Goal: Task Accomplishment & Management: Complete application form

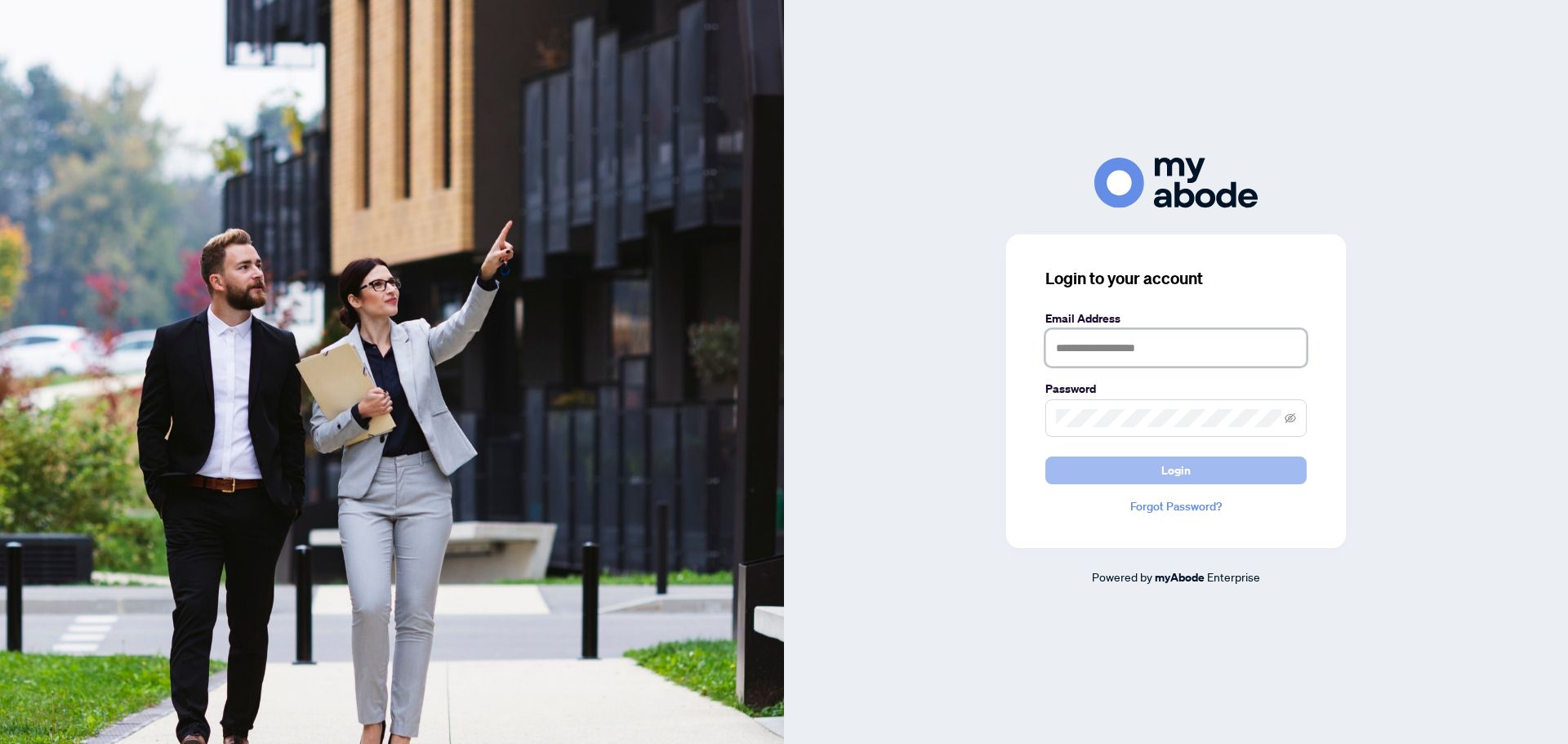
type input "**********"
click at [1189, 470] on span "Login" at bounding box center [1175, 470] width 29 height 27
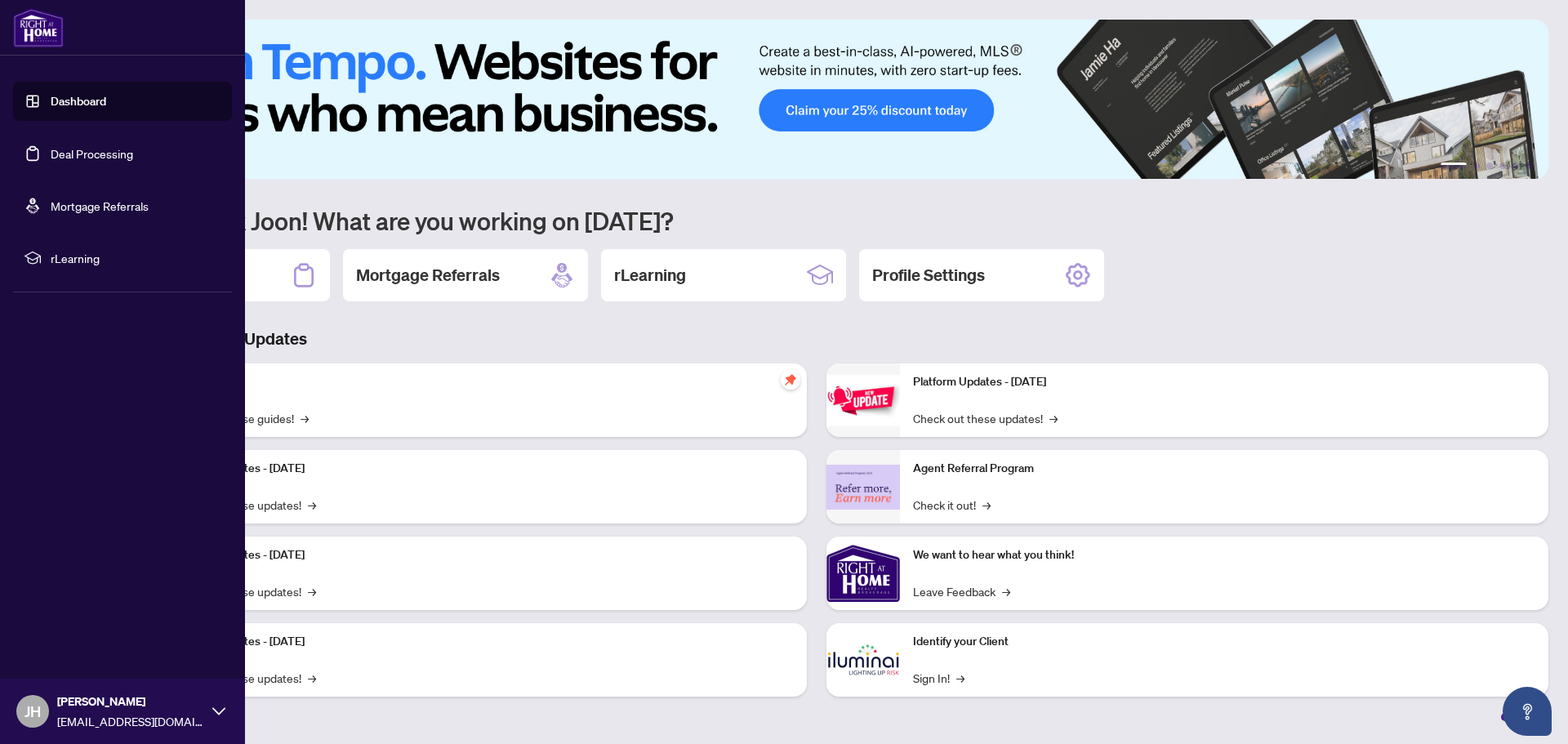
click at [62, 151] on link "Deal Processing" at bounding box center [91, 153] width 82 height 15
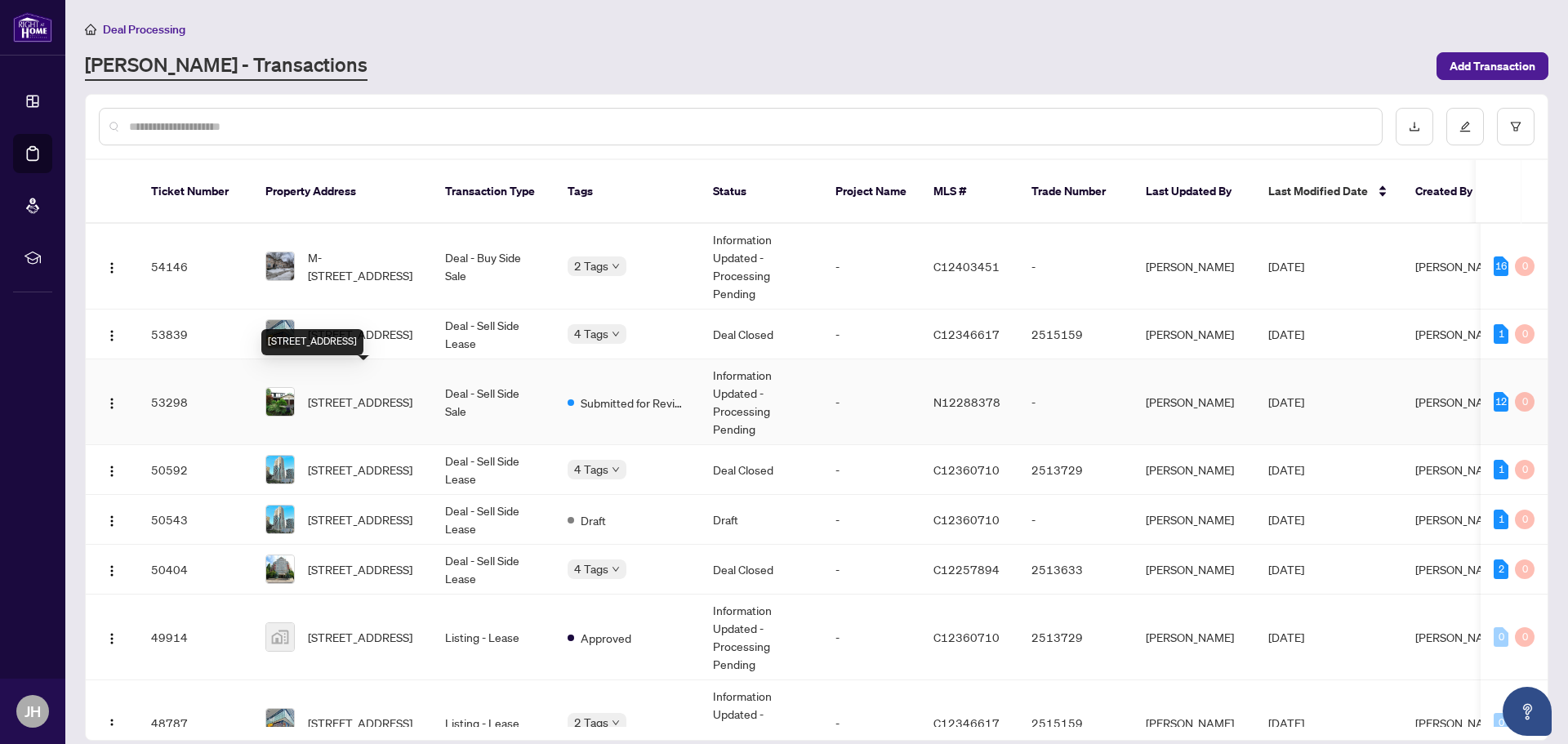
click at [358, 393] on span "[STREET_ADDRESS]" at bounding box center [360, 401] width 104 height 18
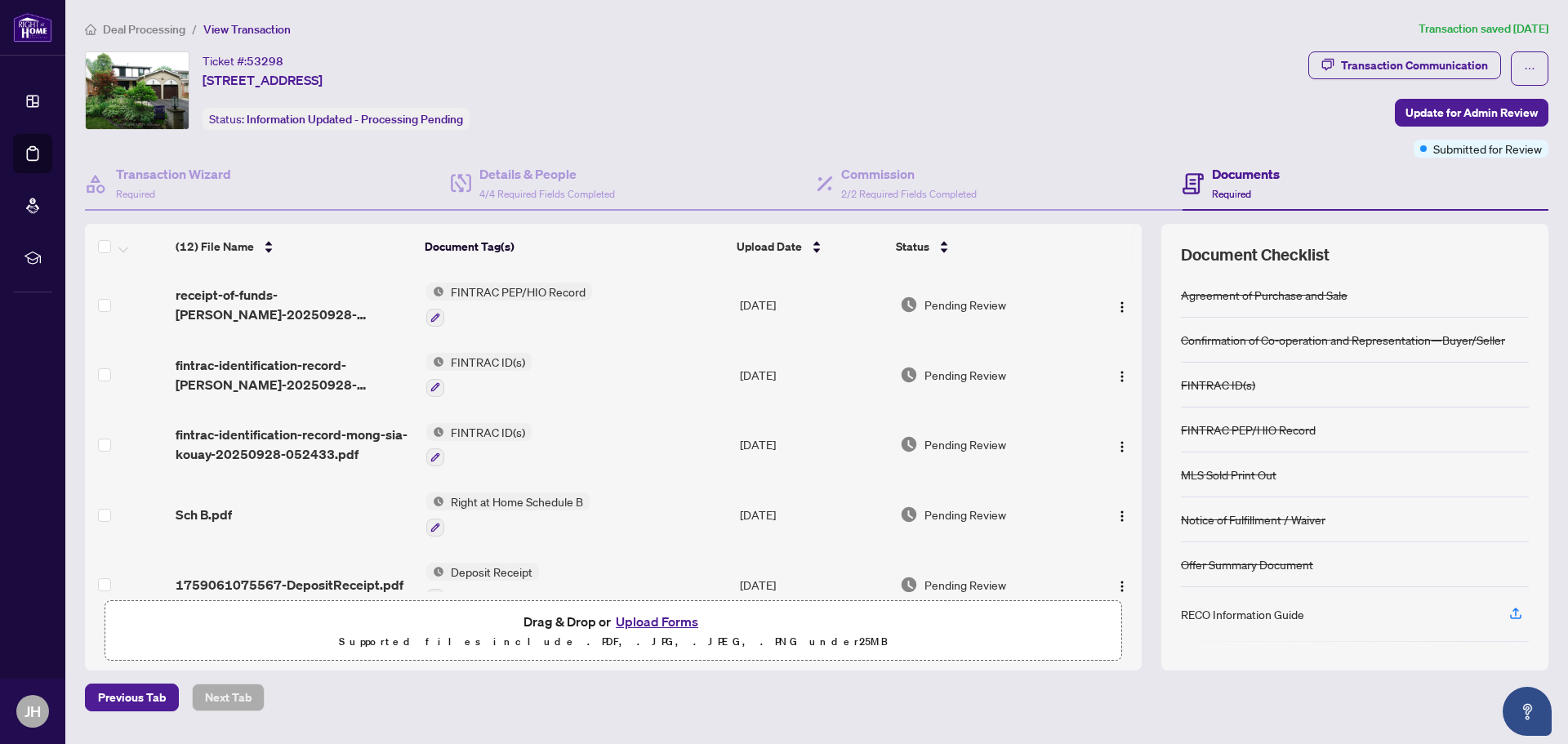
click at [640, 625] on button "Upload Forms" at bounding box center [656, 621] width 92 height 21
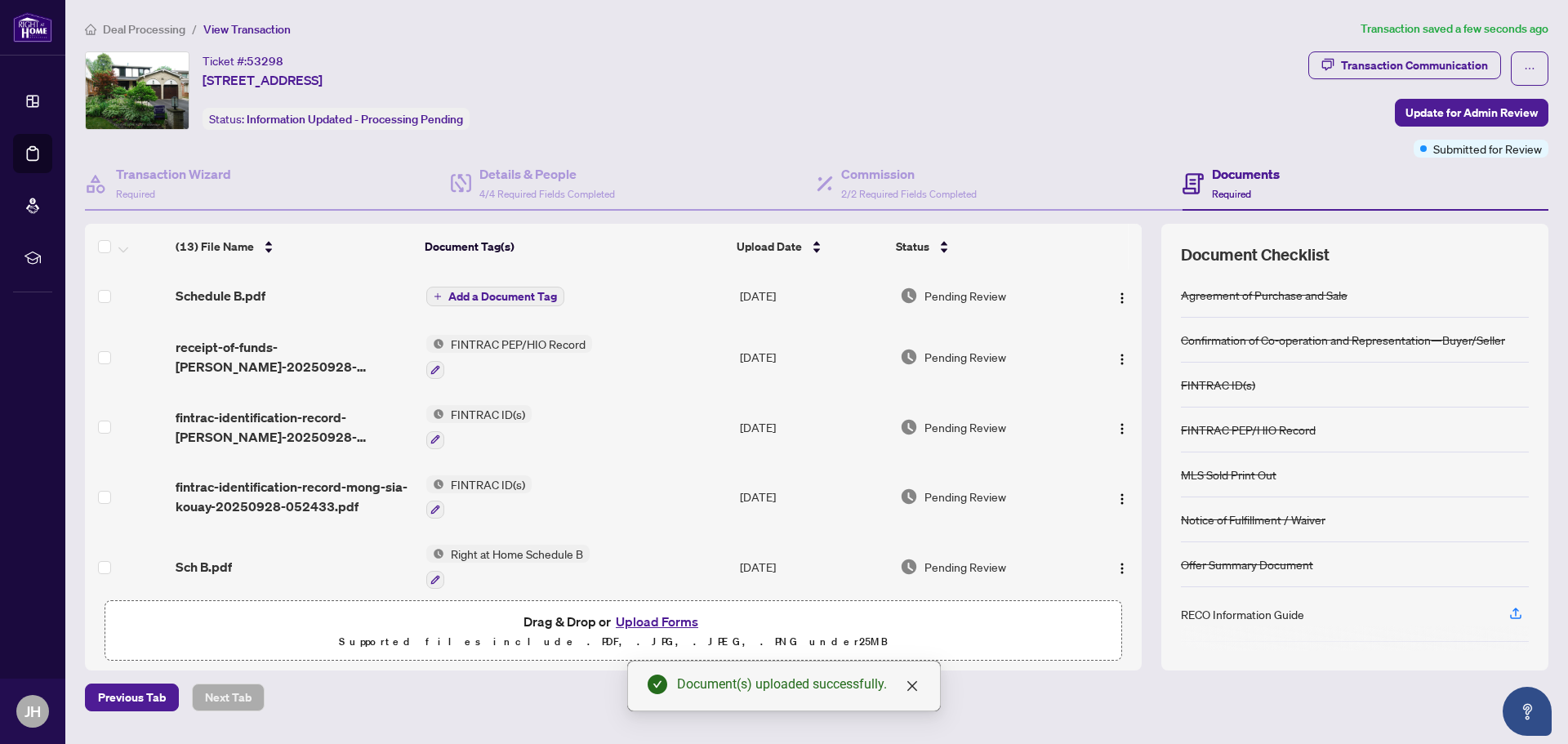
click at [489, 294] on span "Add a Document Tag" at bounding box center [502, 296] width 109 height 11
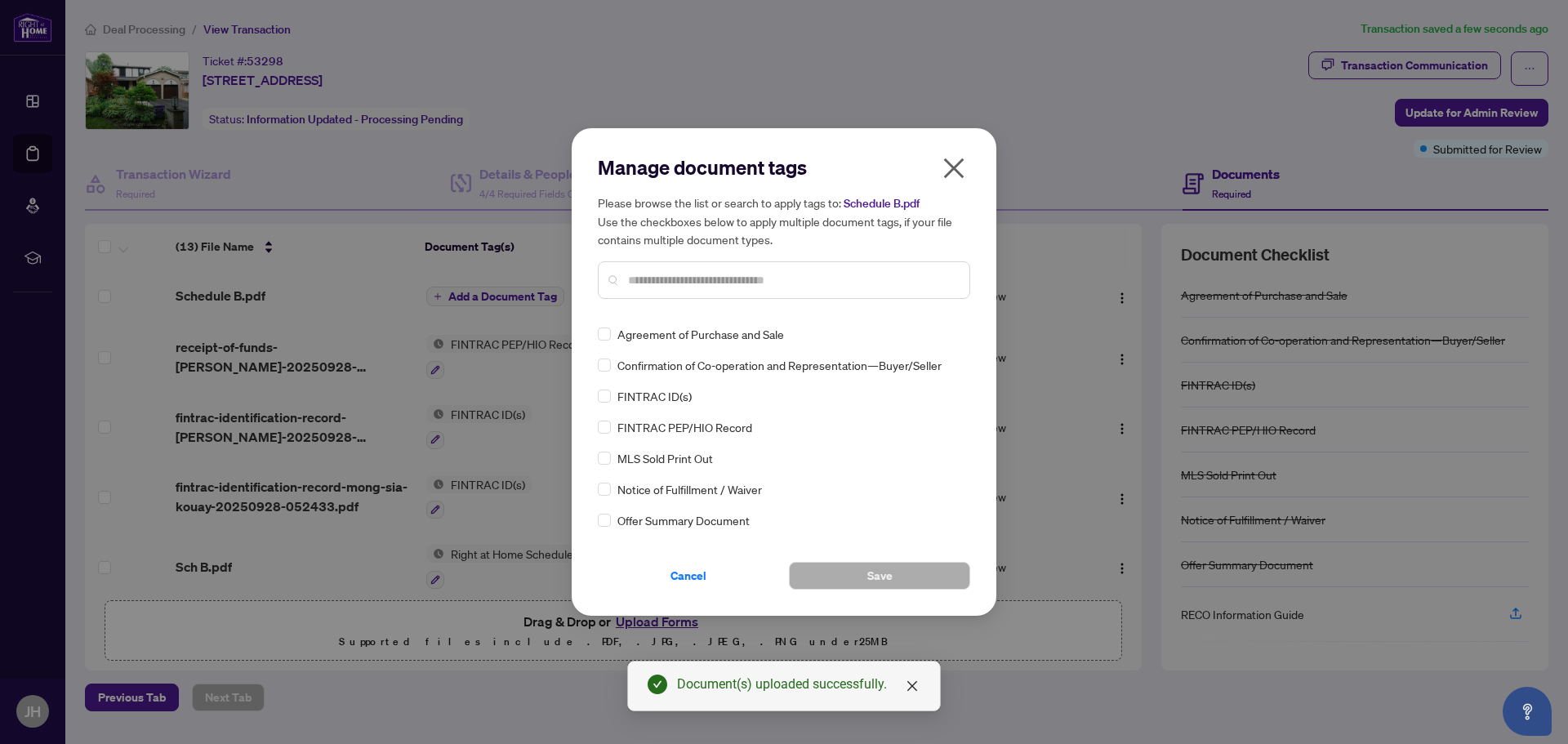
click at [651, 313] on div "Manage document tags Please browse the list or search to apply tags to: Schedul…" at bounding box center [784, 372] width 372 height 435
click at [669, 283] on input "text" at bounding box center [791, 279] width 328 height 18
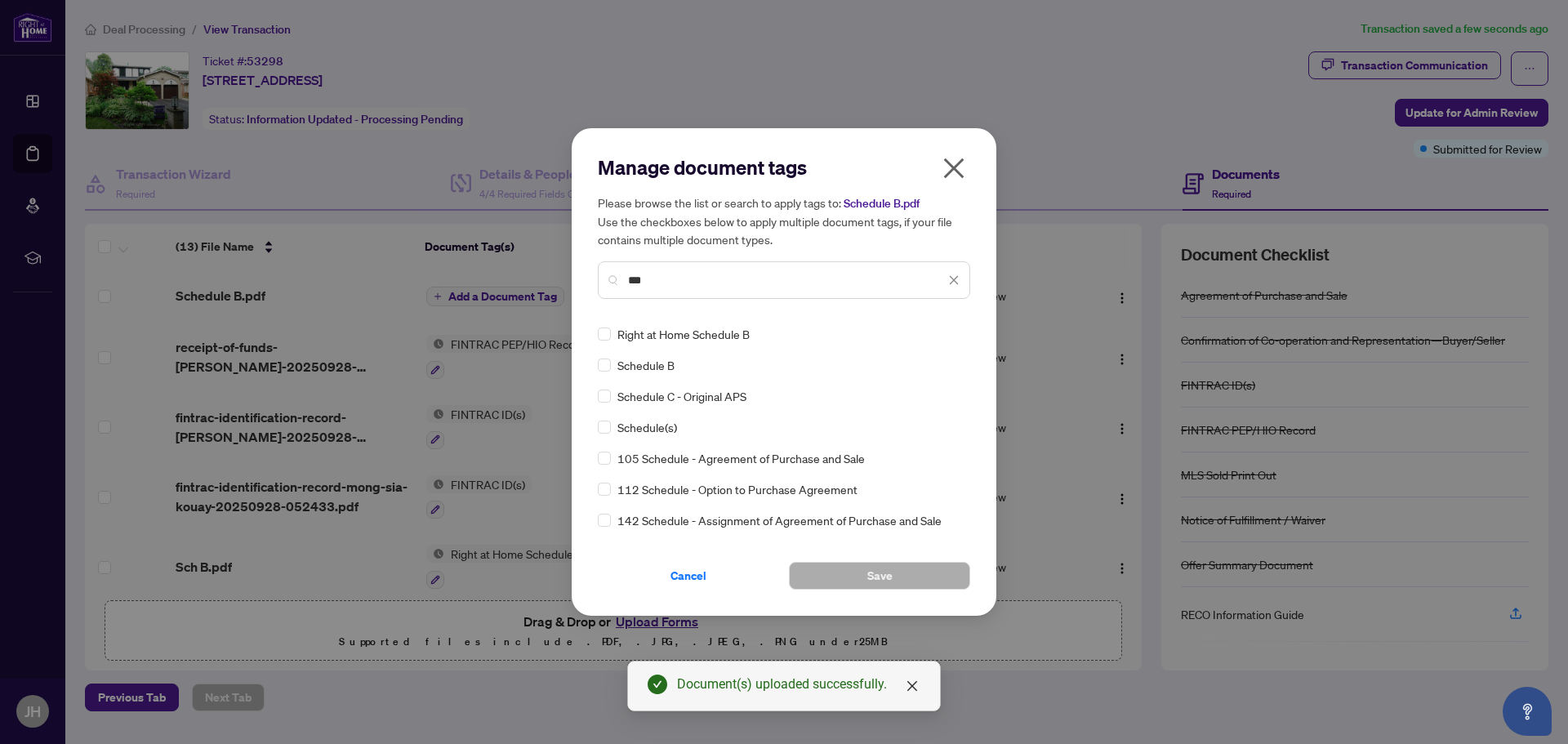
type input "***"
click at [647, 363] on span "Schedule B" at bounding box center [645, 364] width 57 height 18
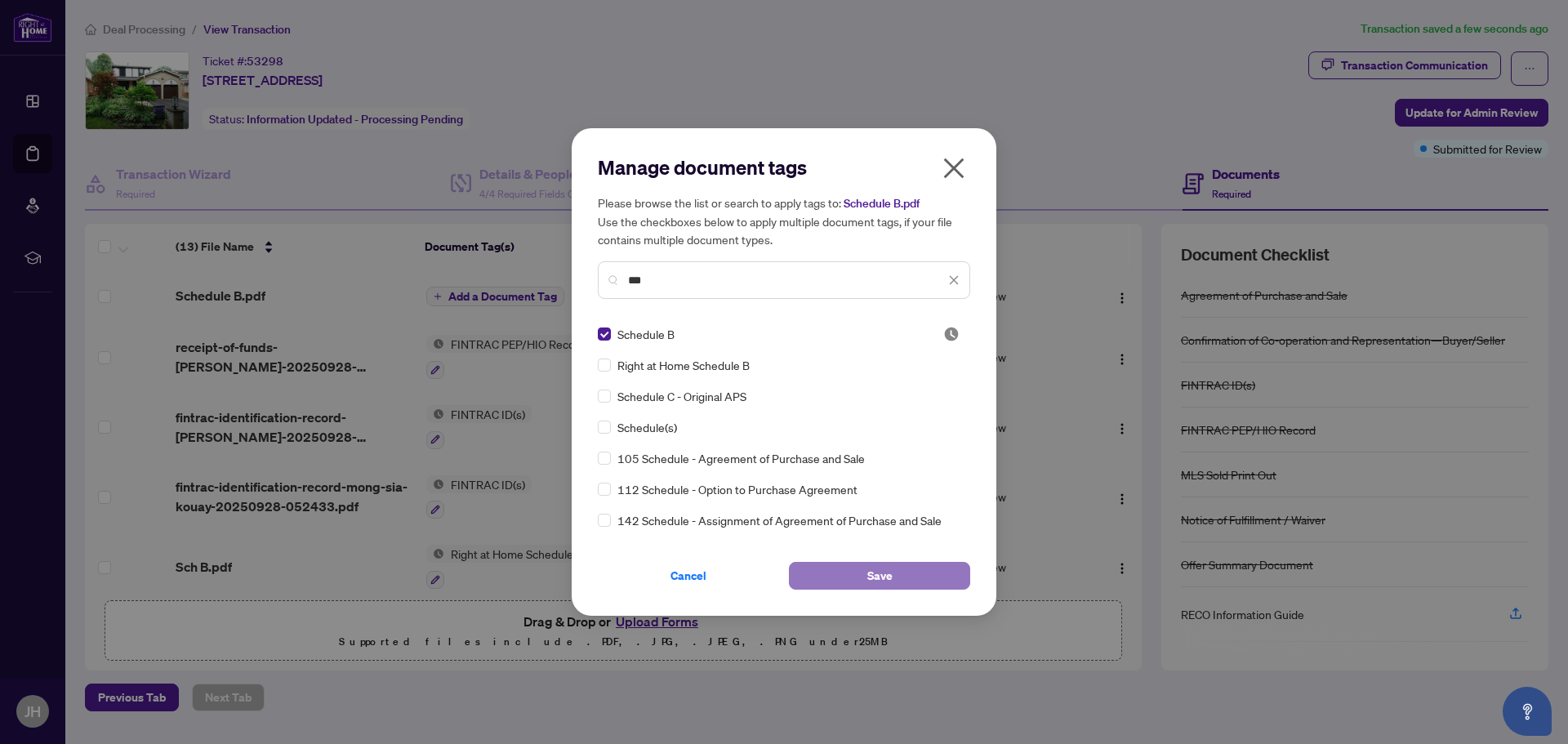
click at [900, 575] on button "Save" at bounding box center [879, 576] width 182 height 27
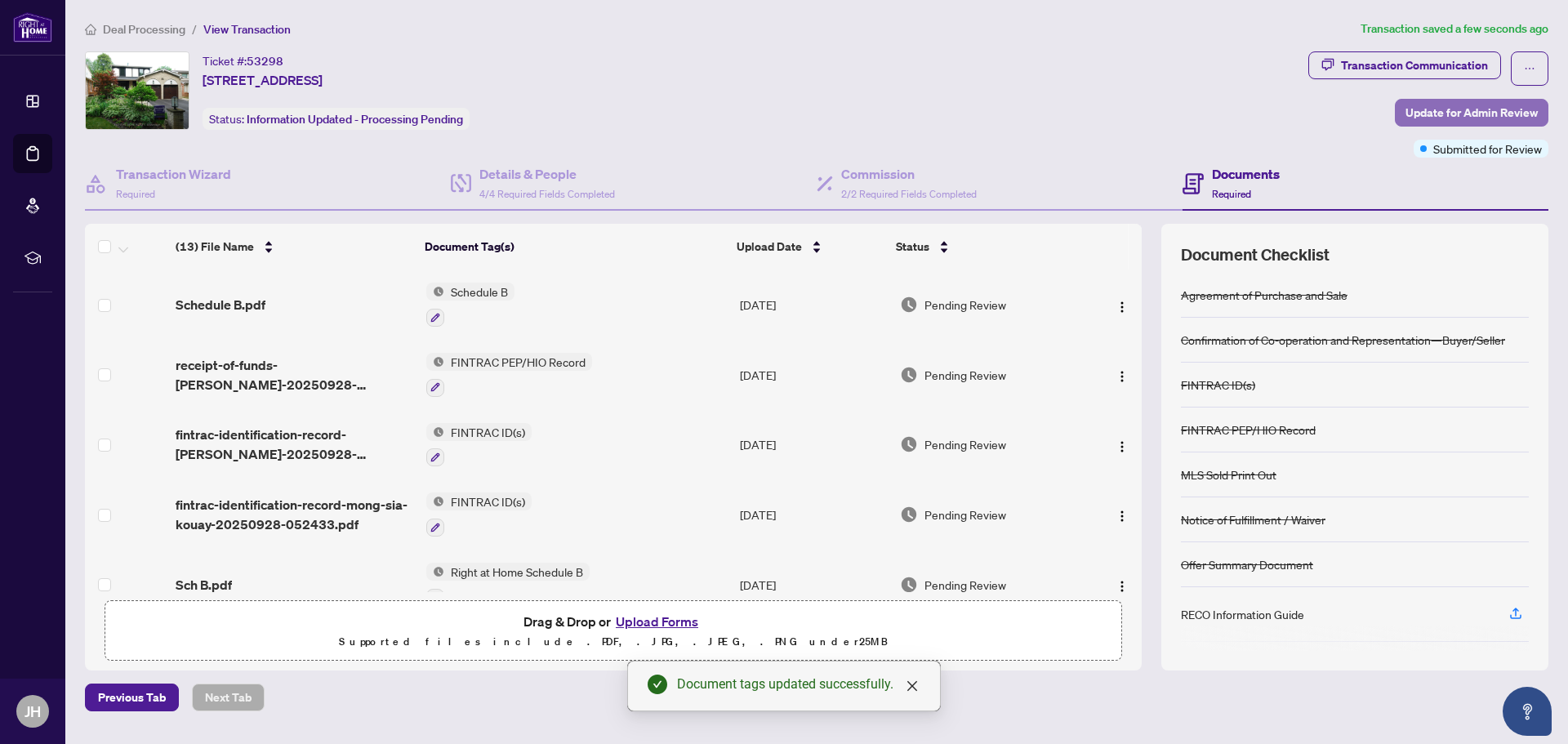
click at [1514, 106] on span "Update for Admin Review" at bounding box center [1471, 113] width 132 height 27
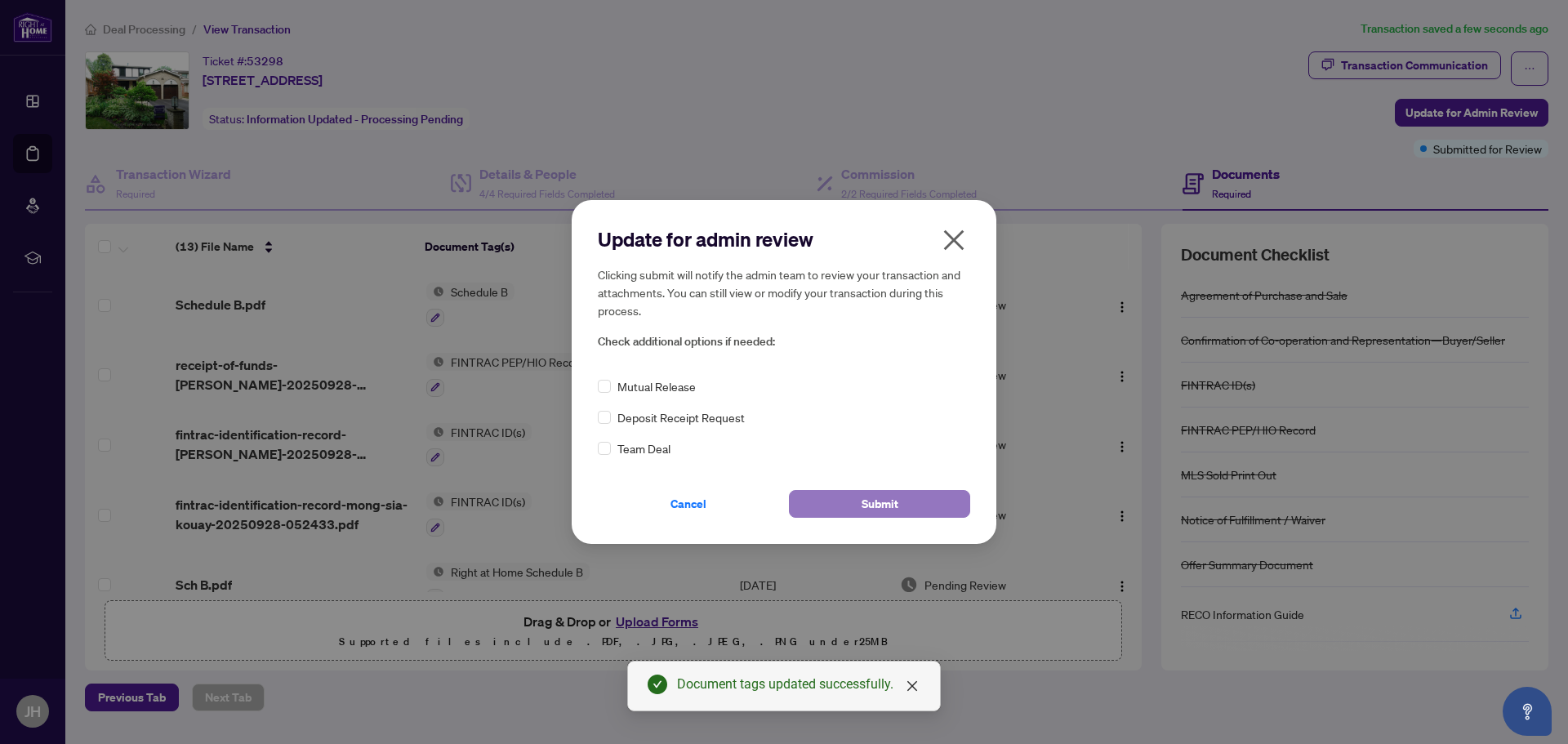
click at [886, 497] on span "Submit" at bounding box center [879, 505] width 37 height 27
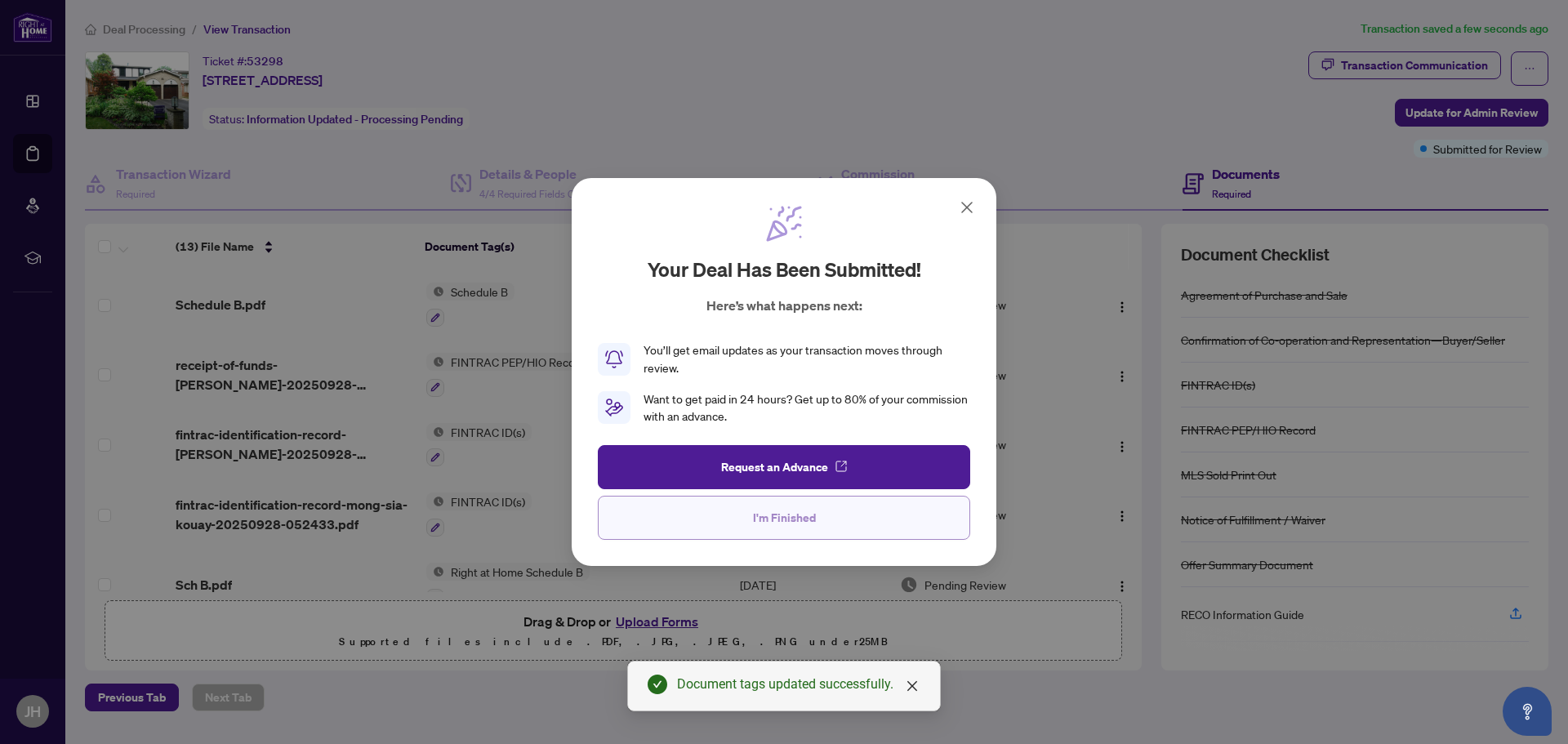
click at [782, 521] on span "I'm Finished" at bounding box center [784, 518] width 62 height 27
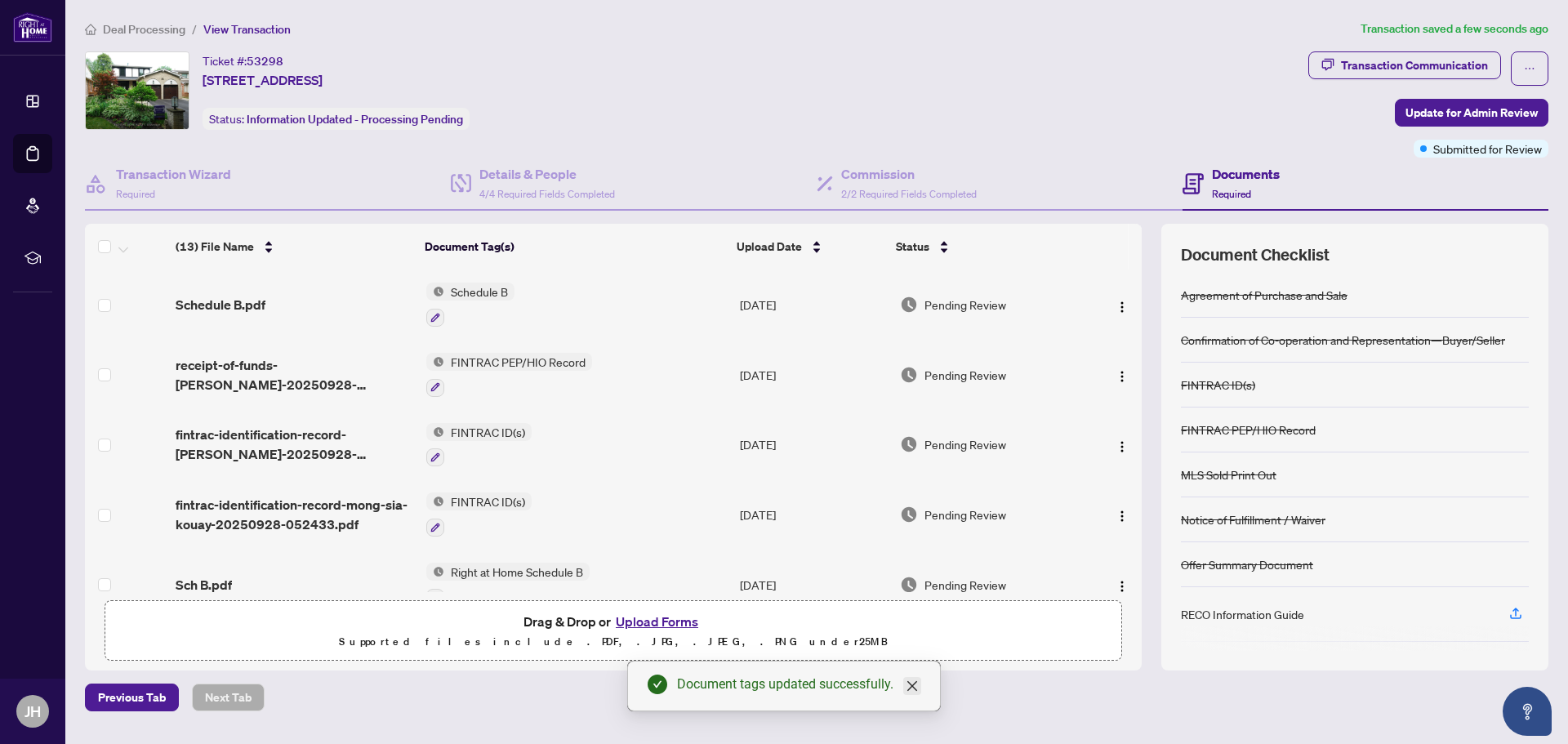
click at [909, 682] on icon "close" at bounding box center [912, 686] width 9 height 9
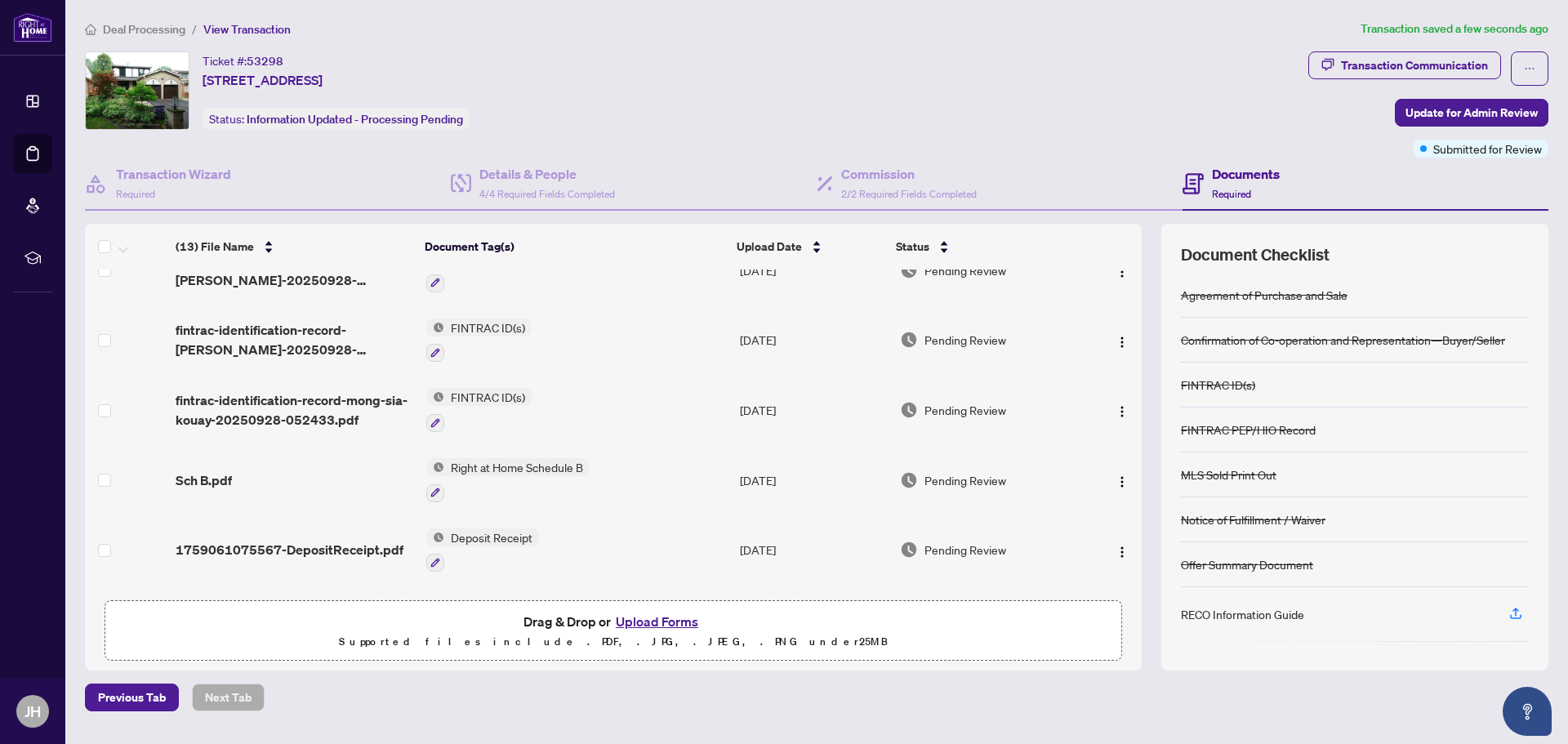
scroll to position [81, 0]
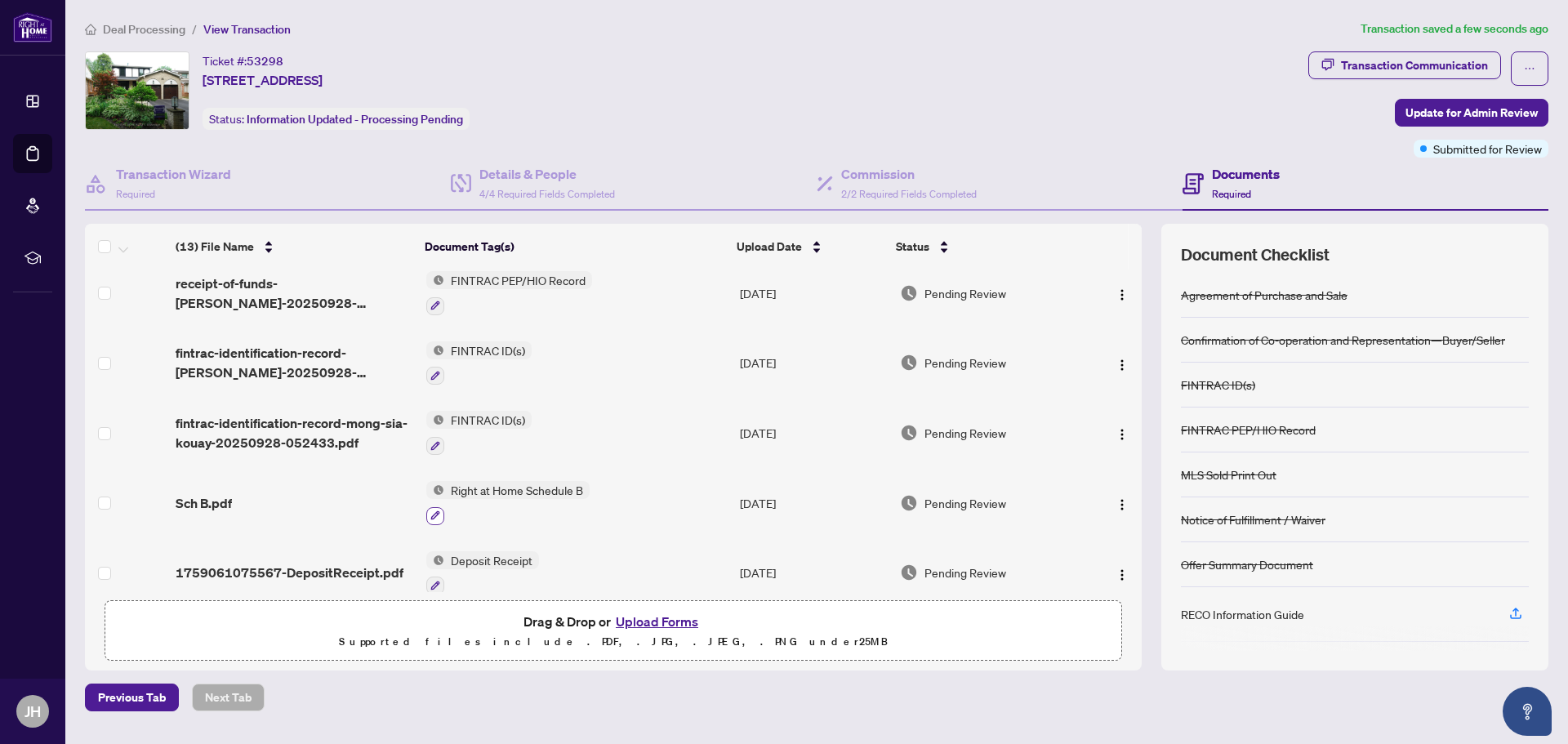
click at [433, 514] on icon "button" at bounding box center [435, 515] width 9 height 9
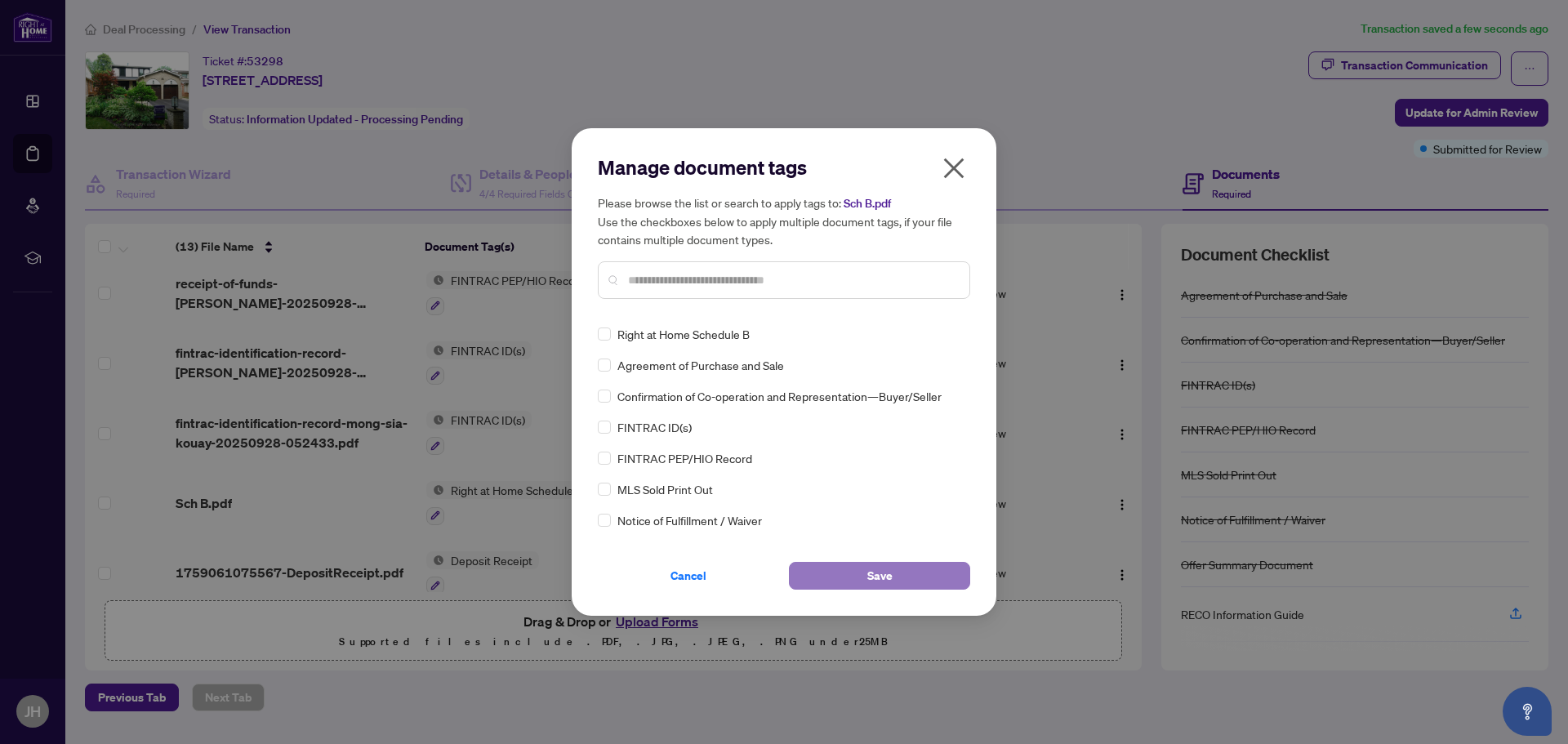
click at [848, 586] on button "Save" at bounding box center [879, 576] width 182 height 27
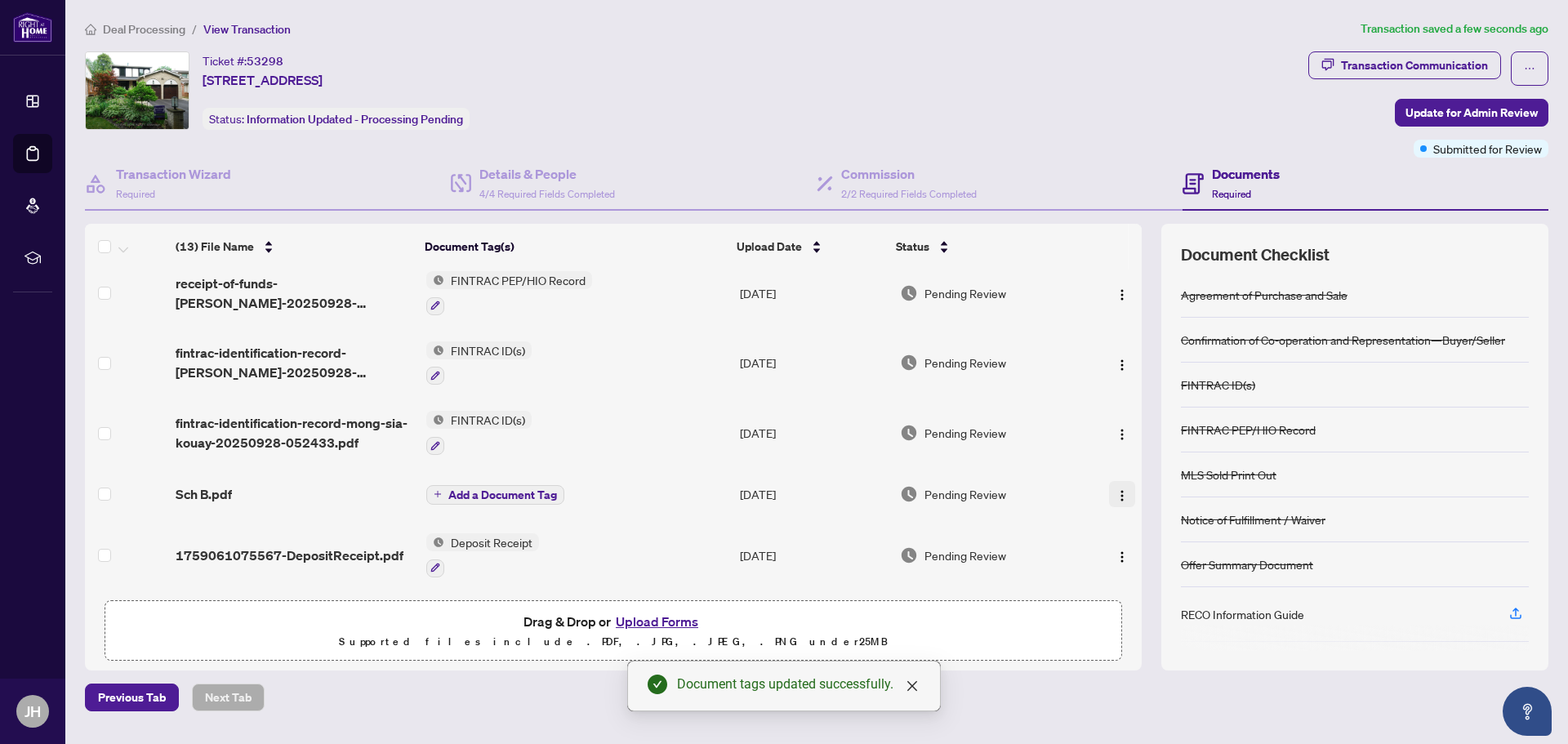
click at [1120, 496] on img "button" at bounding box center [1122, 496] width 13 height 13
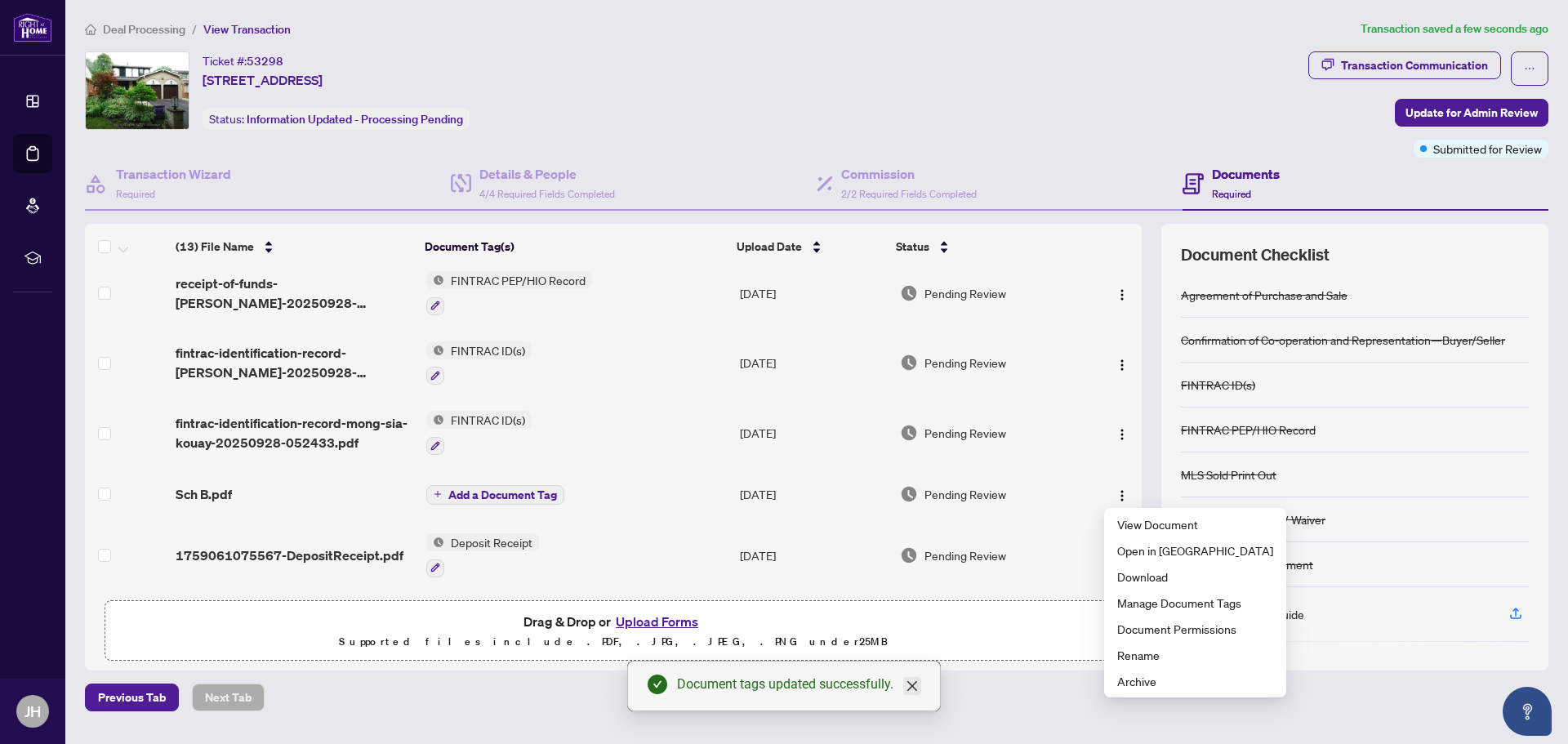
click at [912, 684] on icon "close" at bounding box center [912, 686] width 13 height 13
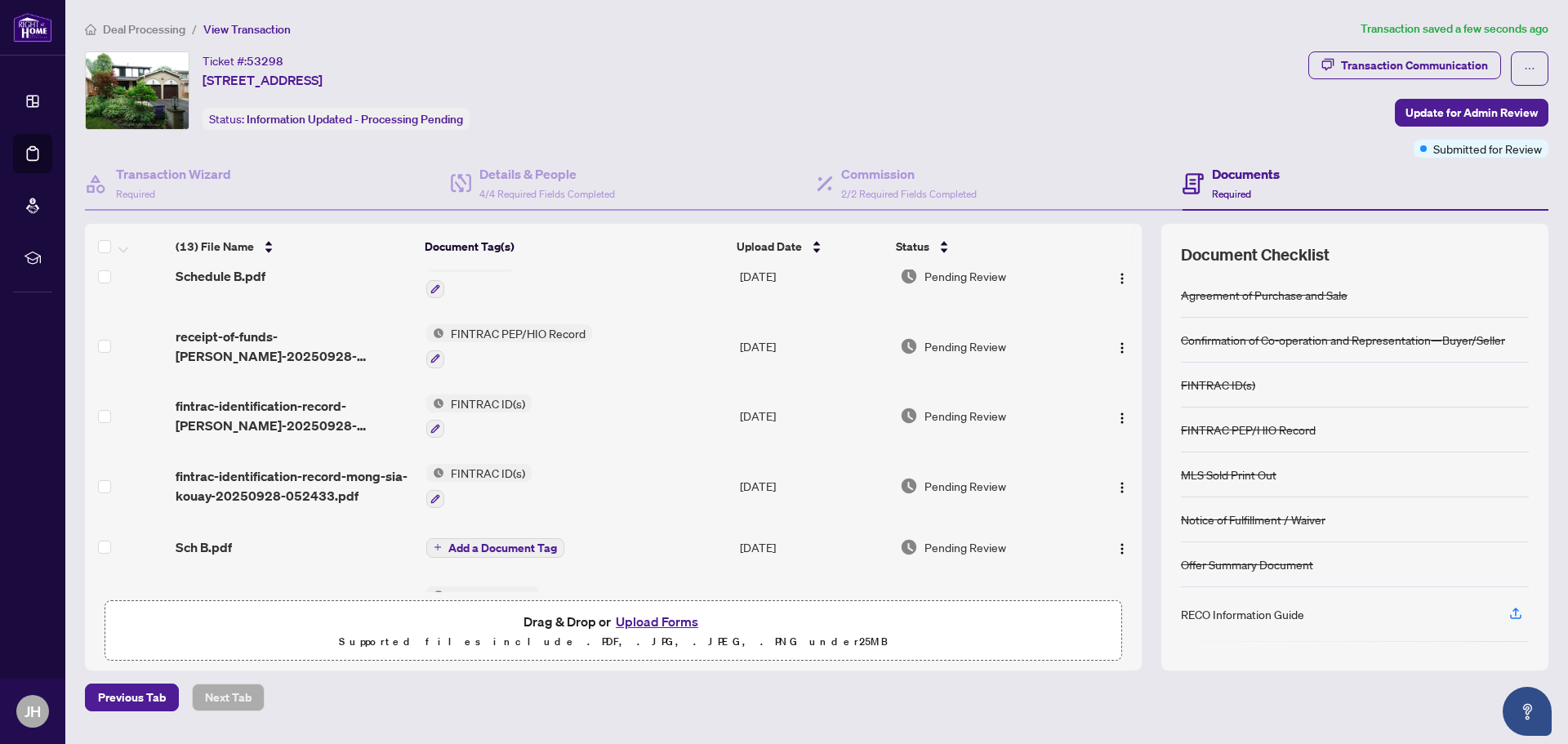
scroll to position [0, 0]
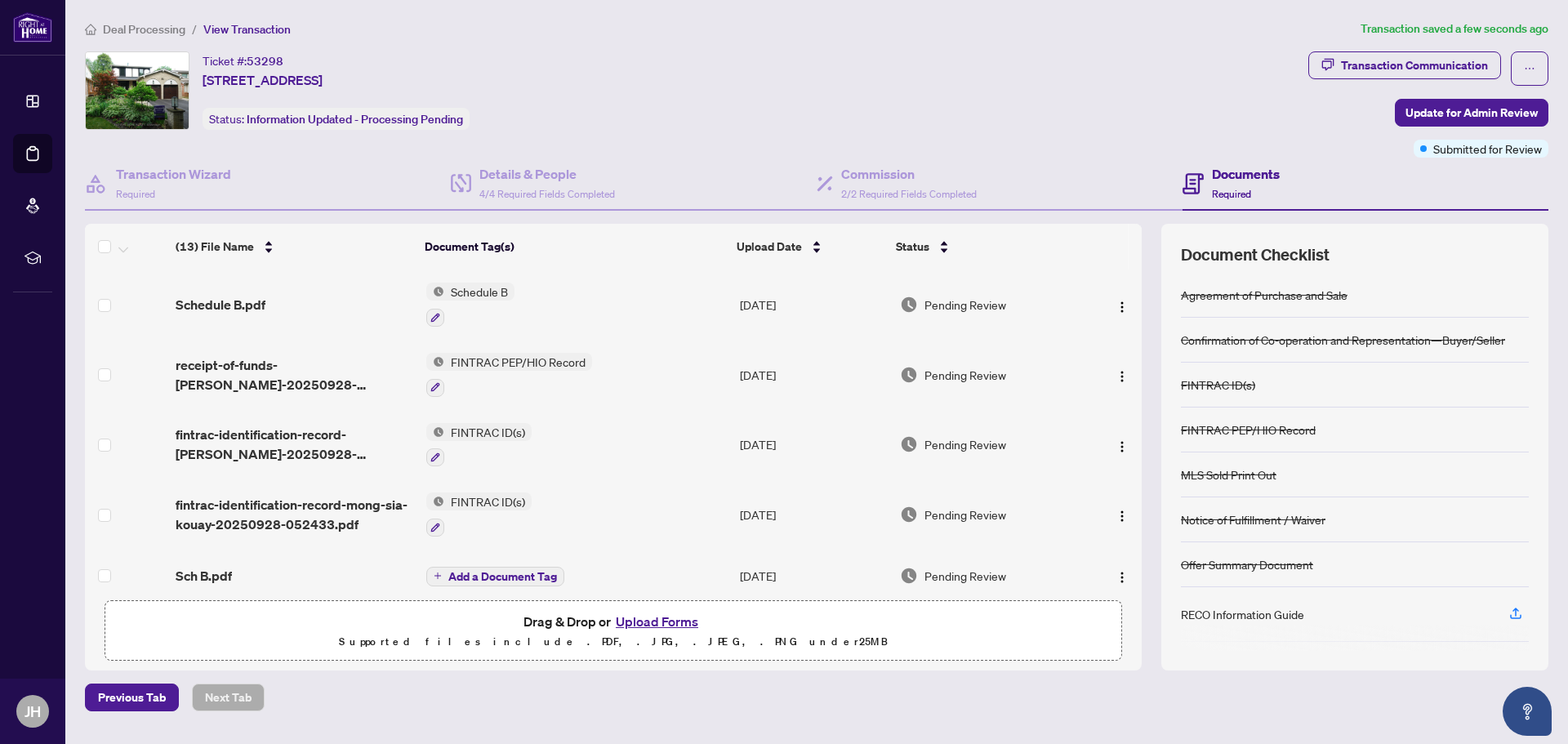
click at [478, 289] on span "Schedule B" at bounding box center [479, 292] width 70 height 18
click at [426, 314] on button "button" at bounding box center [434, 317] width 18 height 18
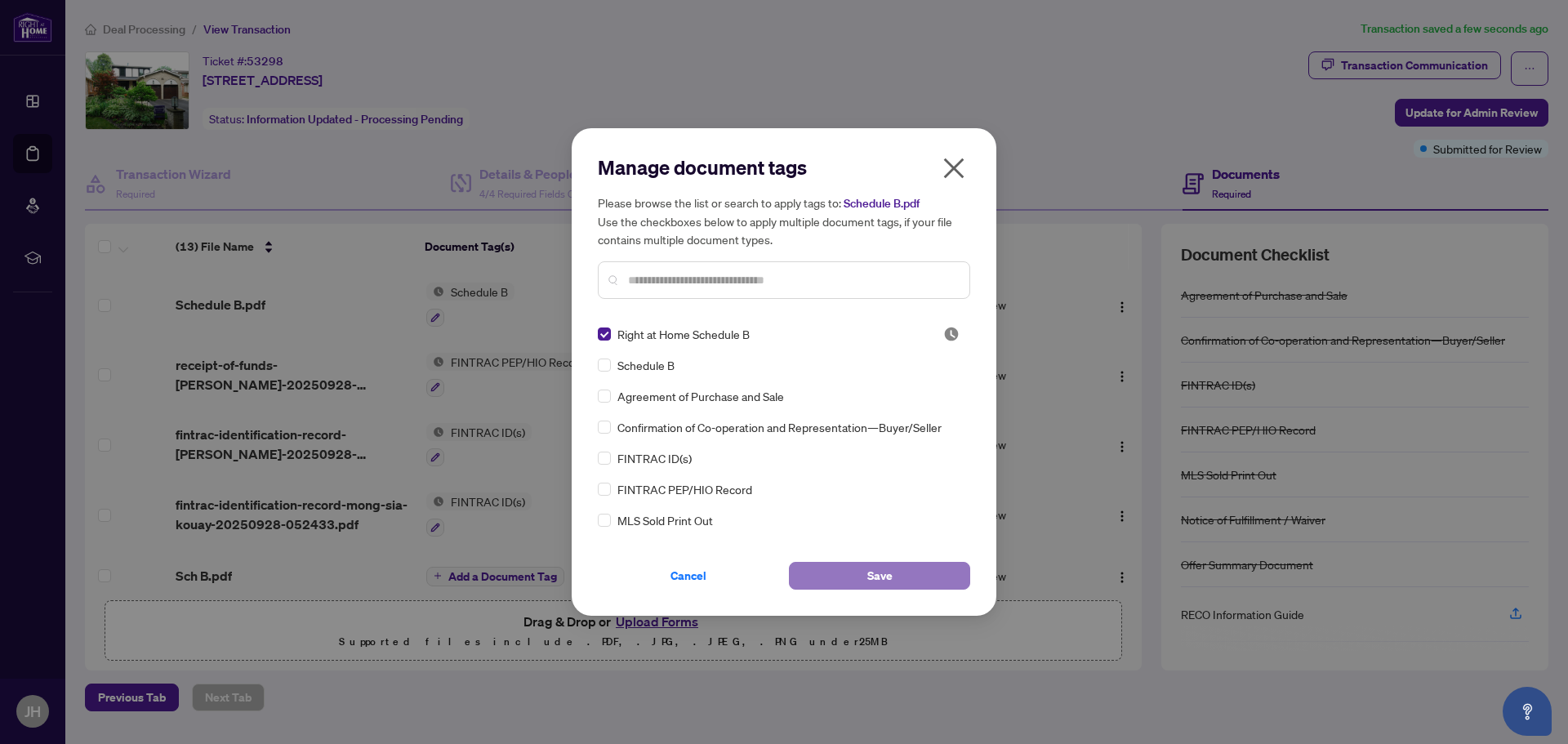
click at [850, 576] on button "Save" at bounding box center [879, 576] width 182 height 27
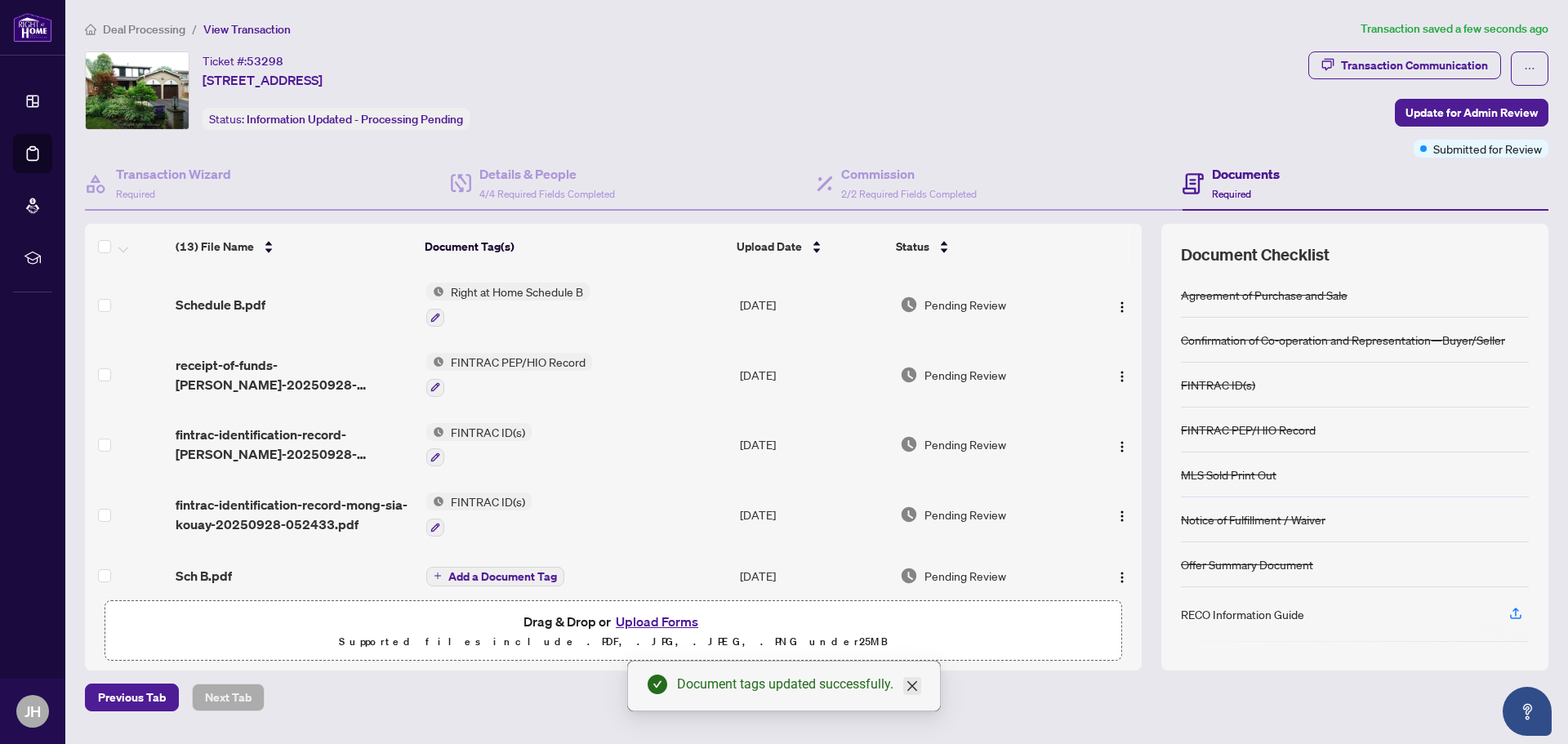
click at [914, 680] on icon "close" at bounding box center [912, 686] width 13 height 13
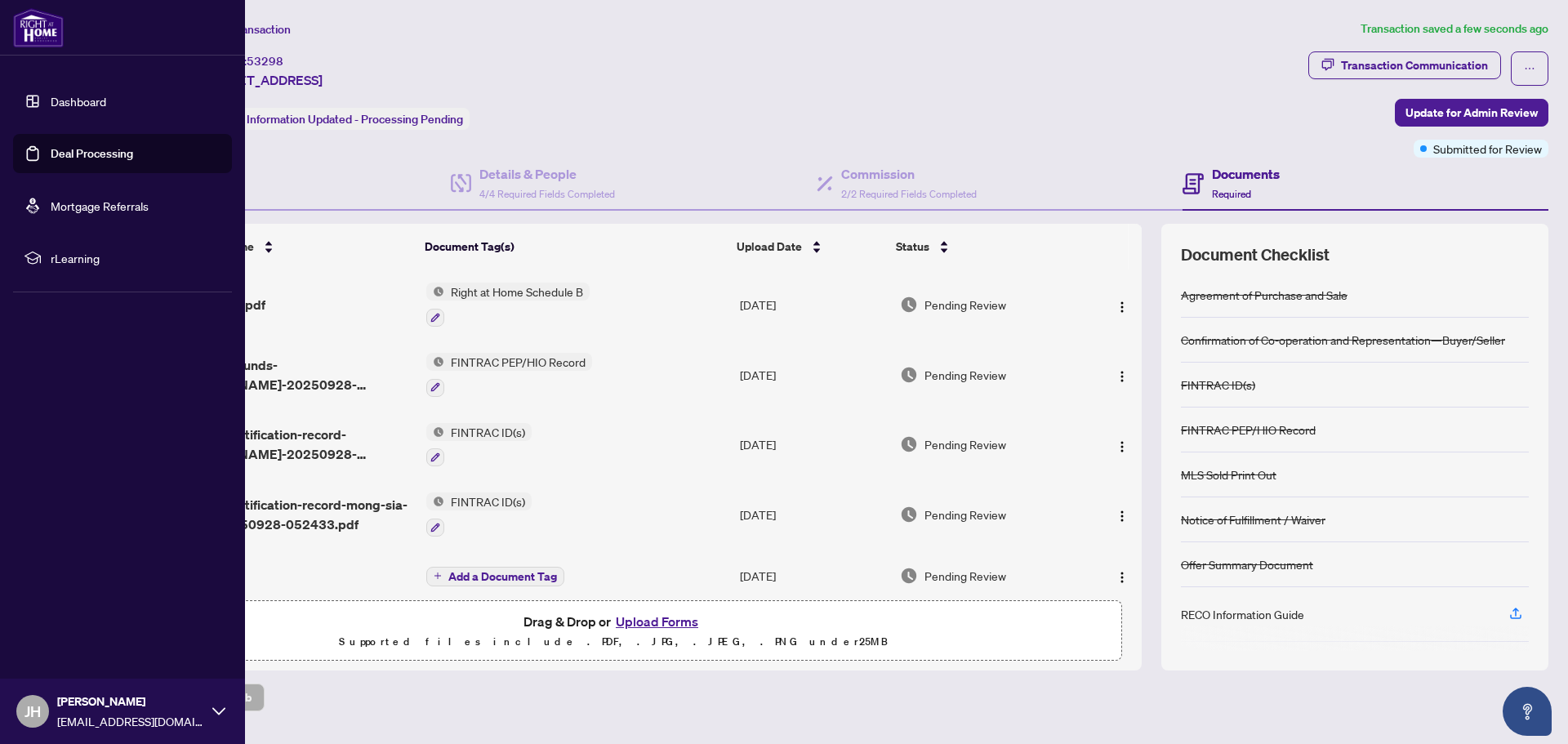
click at [75, 152] on link "Deal Processing" at bounding box center [91, 153] width 82 height 15
